Goal: Transaction & Acquisition: Obtain resource

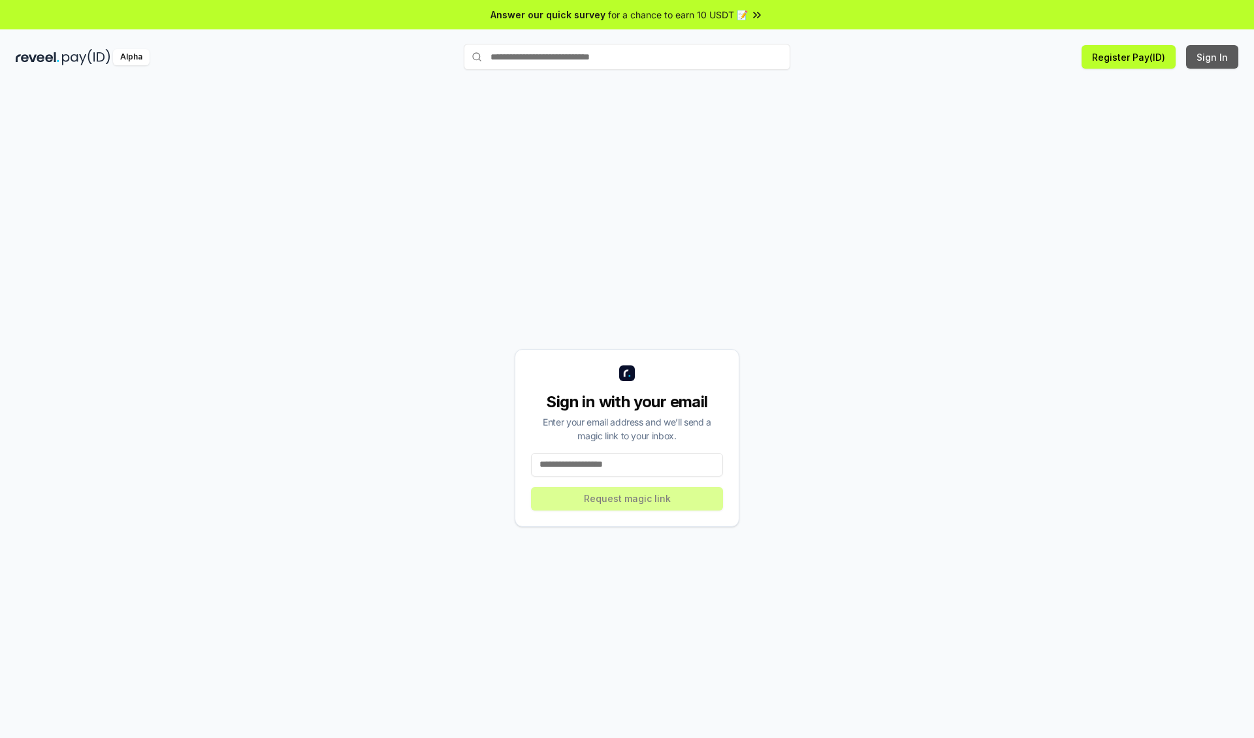
click at [1213, 57] on button "Sign In" at bounding box center [1212, 57] width 52 height 24
type input "**********"
click at [627, 498] on button "Request magic link" at bounding box center [627, 499] width 192 height 24
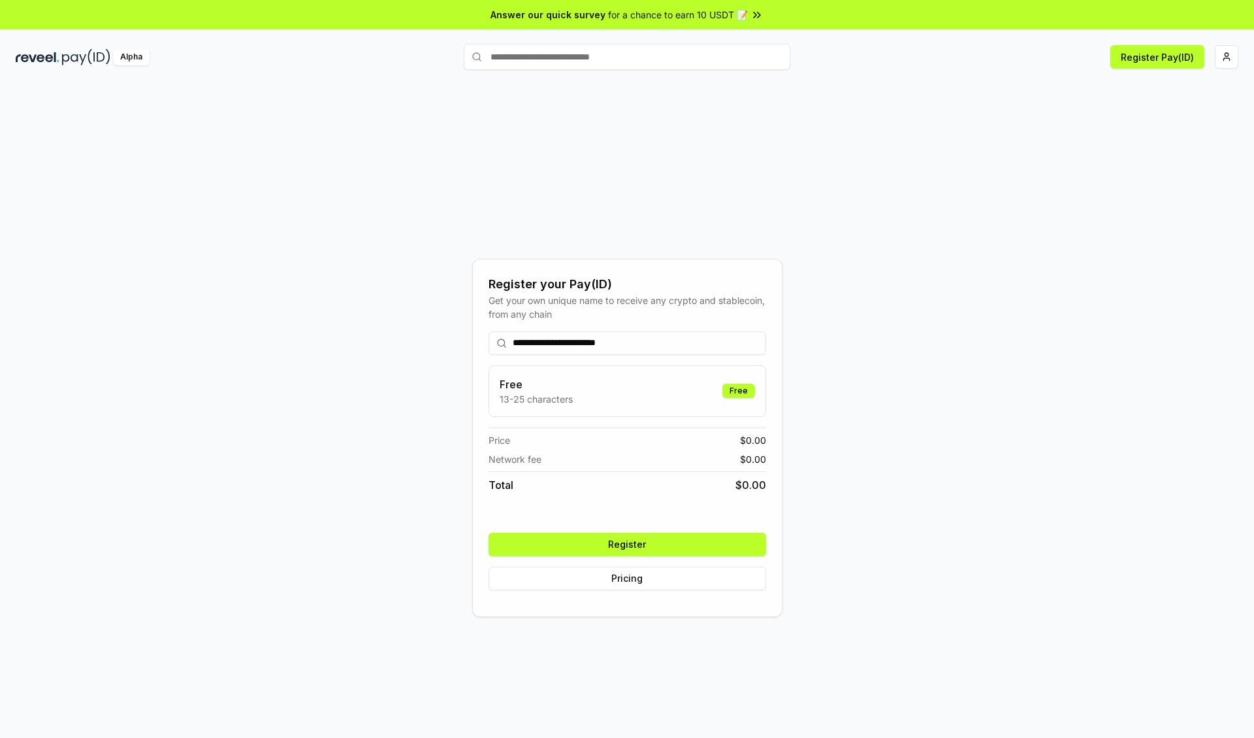
click at [627, 544] on button "Register" at bounding box center [628, 544] width 278 height 24
